Goal: Find contact information: Find contact information

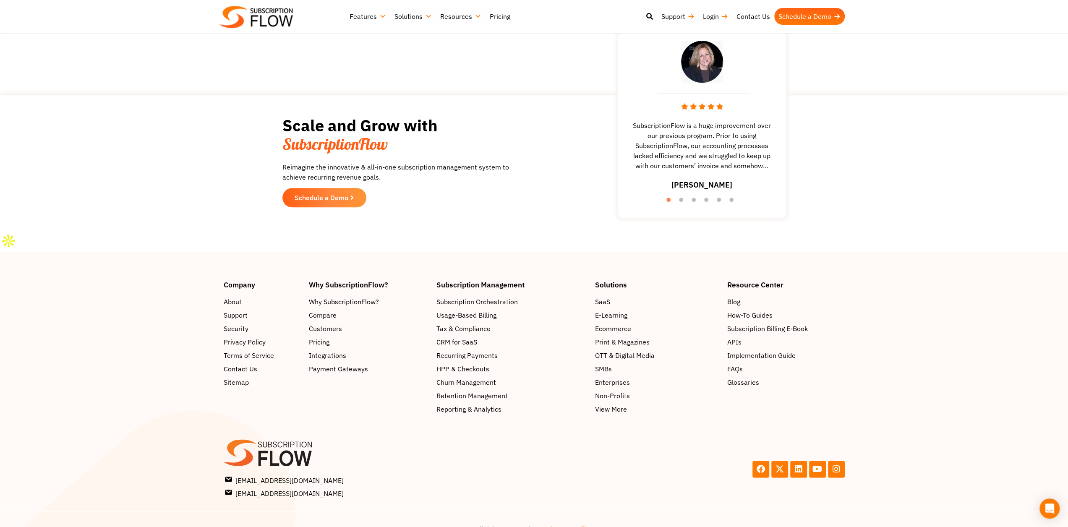
scroll to position [798, 0]
click at [259, 363] on link "Contact Us" at bounding box center [262, 368] width 77 height 10
